Goal: Task Accomplishment & Management: Manage account settings

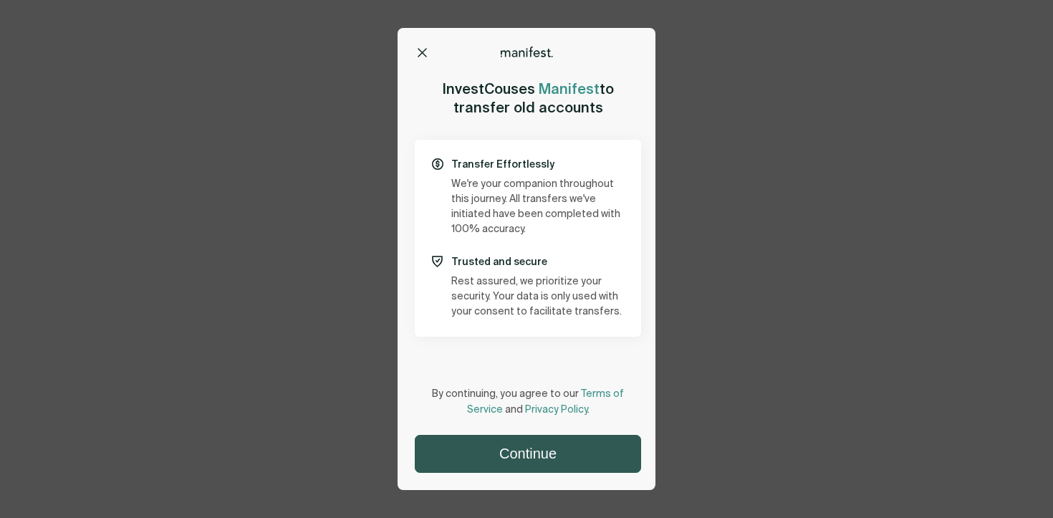
click at [553, 452] on button "Continue" at bounding box center [527, 454] width 225 height 37
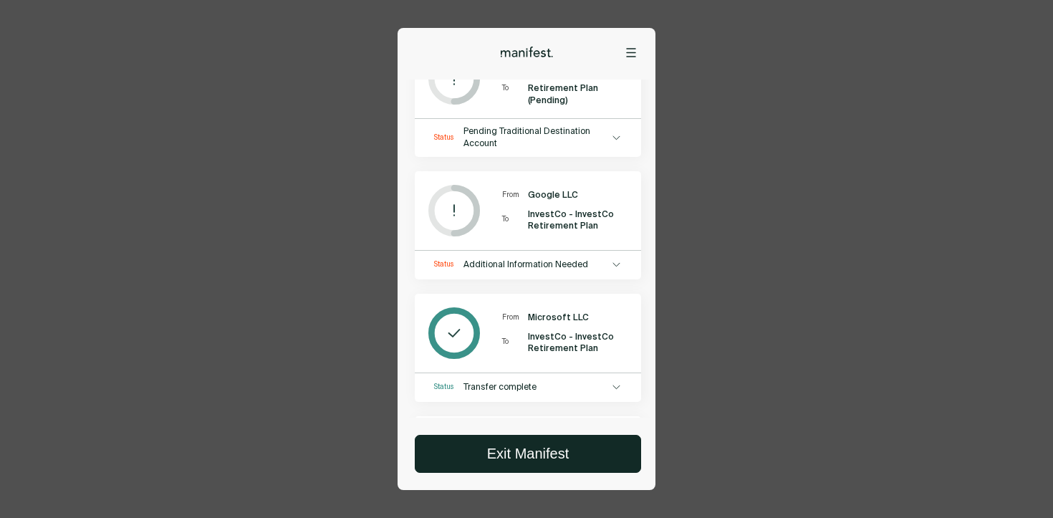
scroll to position [703, 0]
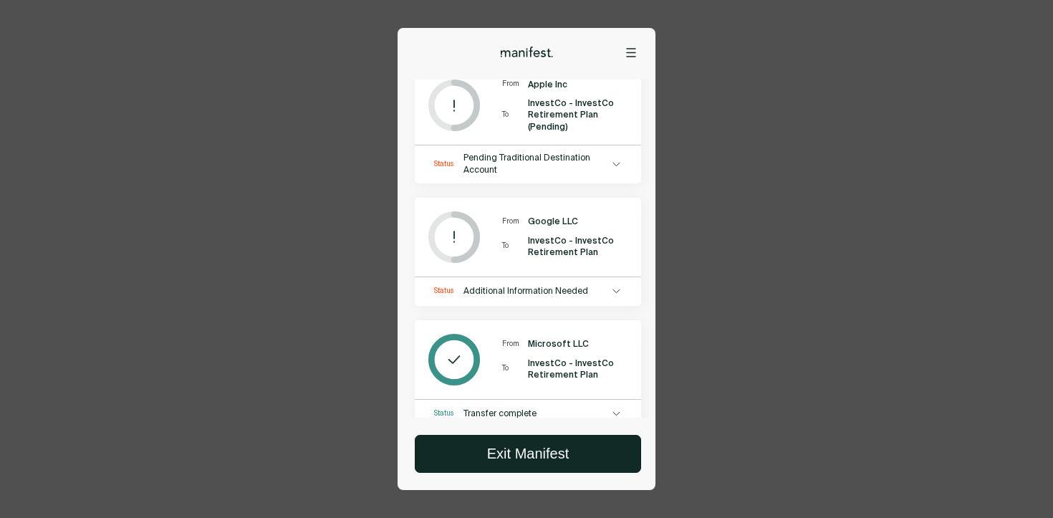
click at [575, 286] on span "Additional Information Needed" at bounding box center [535, 291] width 145 height 11
click at [612, 288] on icon at bounding box center [616, 291] width 8 height 6
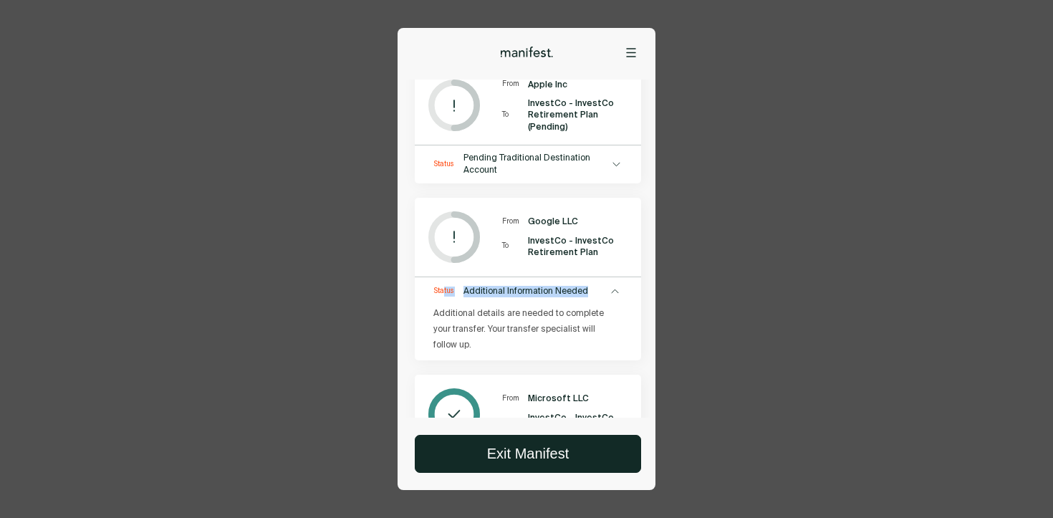
drag, startPoint x: 584, startPoint y: 283, endPoint x: 443, endPoint y: 283, distance: 141.1
click at [443, 283] on div "Status Additional Information Needed" at bounding box center [528, 287] width 226 height 21
click at [536, 316] on p "Additional details are needed to complete your transfer. Your transfer speciali…" at bounding box center [519, 329] width 172 height 47
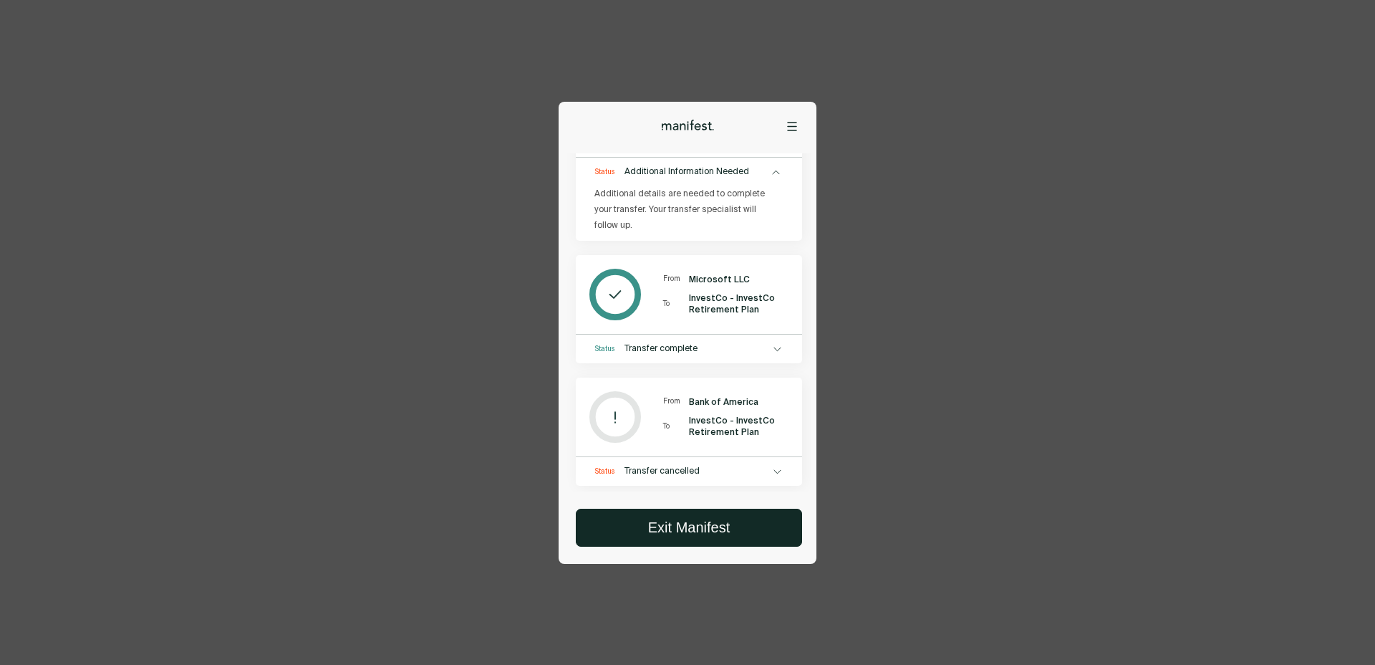
scroll to position [0, 0]
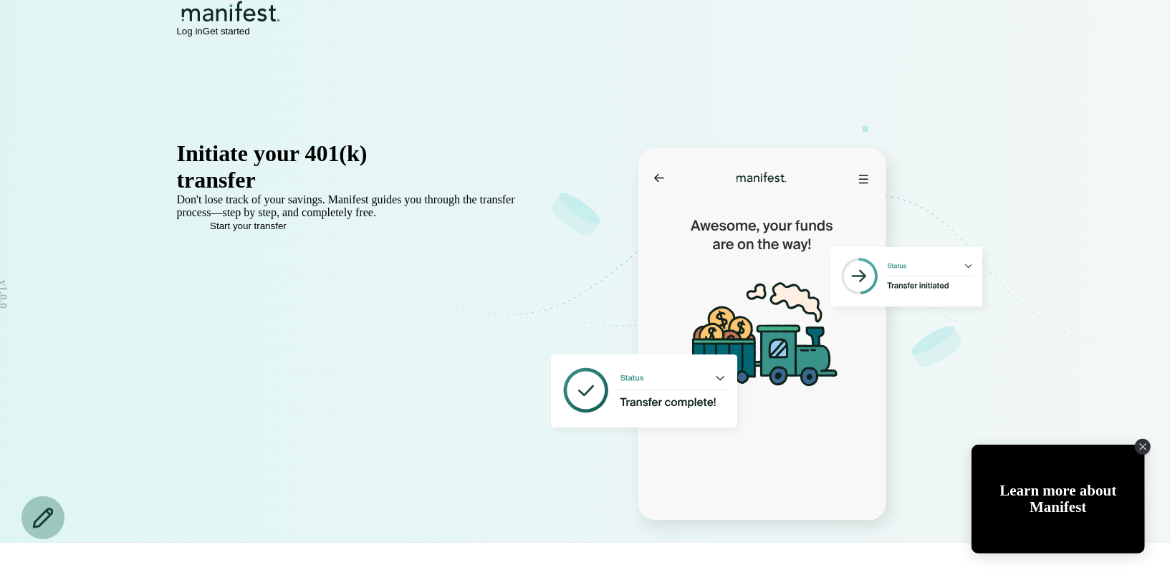
click at [203, 37] on span "Log in" at bounding box center [190, 31] width 26 height 11
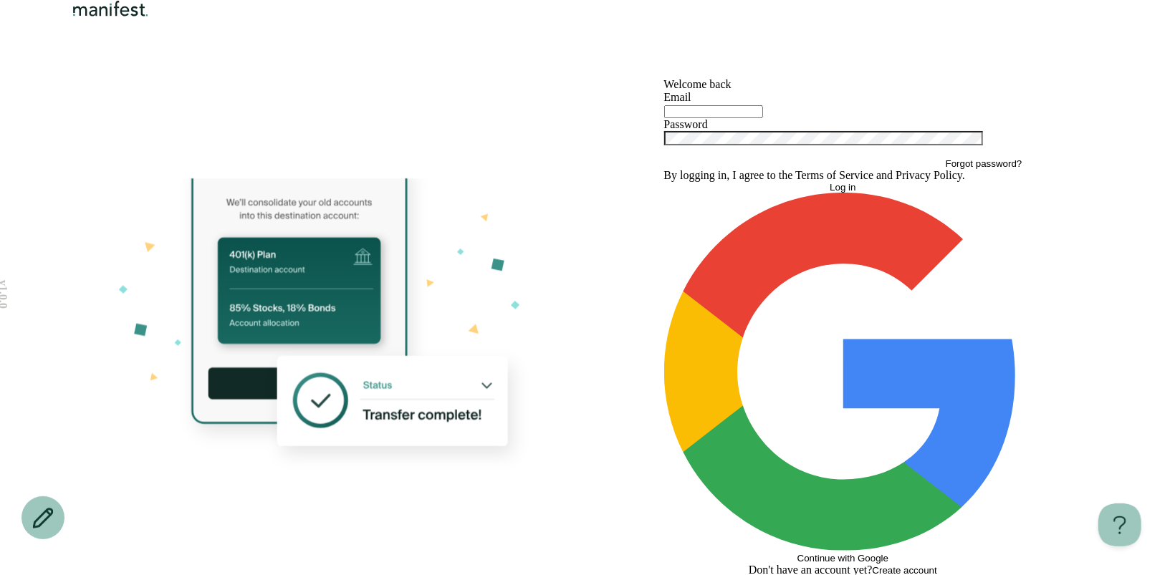
type input "**********"
click at [787, 118] on div "**********" at bounding box center [843, 111] width 358 height 14
click at [799, 193] on button "Log in" at bounding box center [843, 187] width 358 height 11
